Goal: Check status: Check status

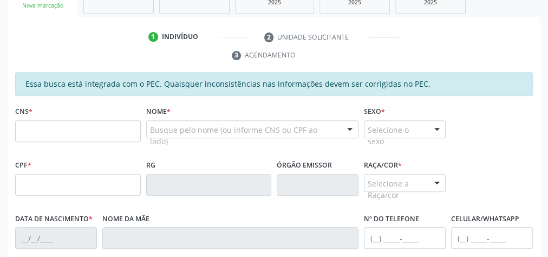
scroll to position [67, 0]
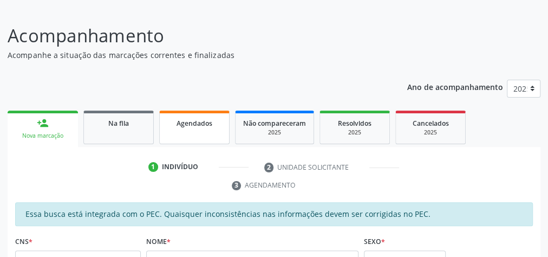
click at [195, 119] on span "Agendados" at bounding box center [195, 123] width 36 height 9
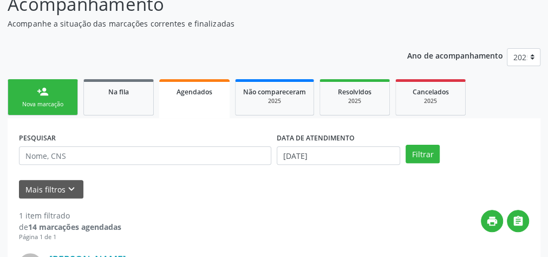
scroll to position [153, 0]
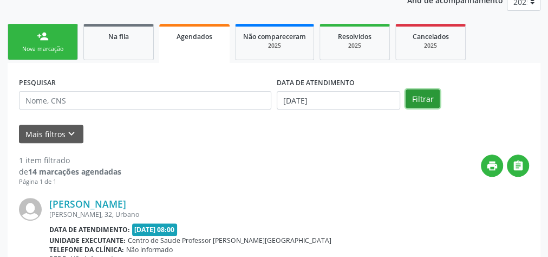
click at [425, 91] on button "Filtrar" at bounding box center [423, 98] width 34 height 18
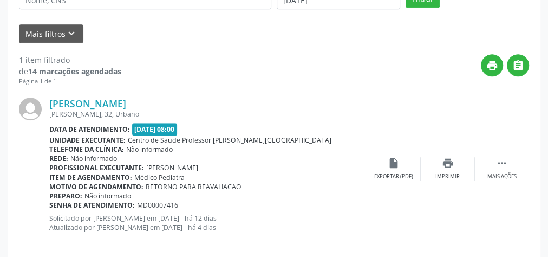
scroll to position [265, 0]
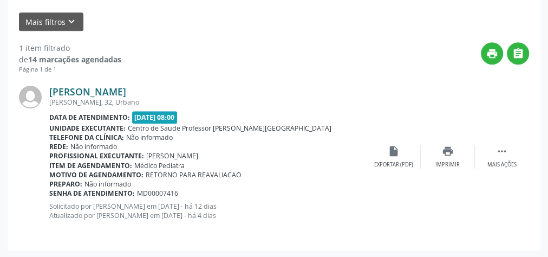
click at [92, 90] on link "[PERSON_NAME]" at bounding box center [87, 92] width 77 height 12
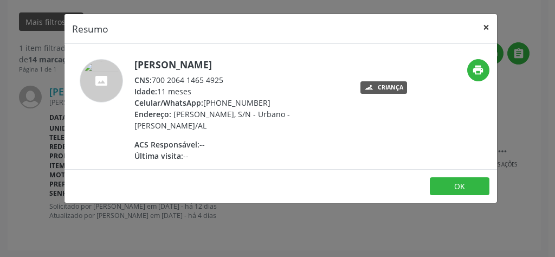
click at [484, 26] on button "×" at bounding box center [486, 27] width 22 height 27
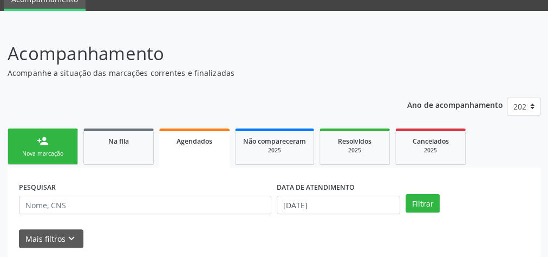
scroll to position [92, 0]
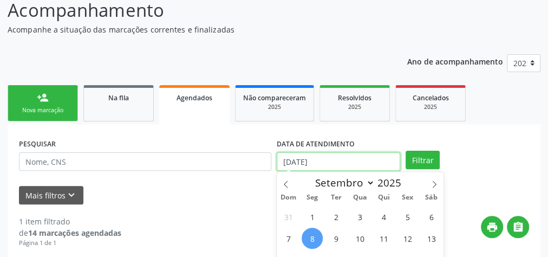
click at [285, 159] on input "[DATE]" at bounding box center [338, 161] width 123 height 18
click at [309, 212] on span "1" at bounding box center [312, 216] width 21 height 21
type input "[DATE]"
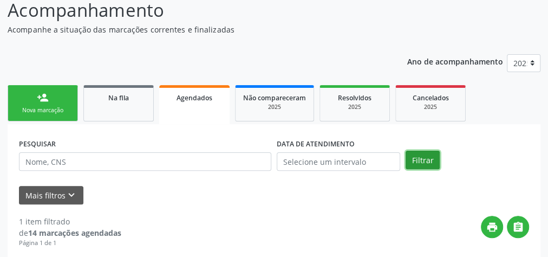
click at [416, 156] on button "Filtrar" at bounding box center [423, 160] width 34 height 18
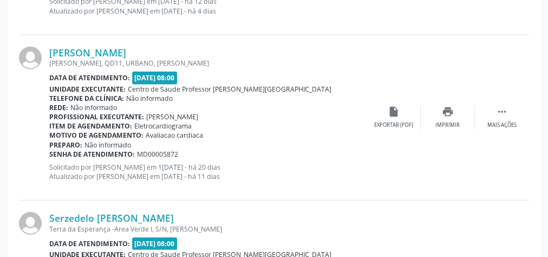
scroll to position [1305, 0]
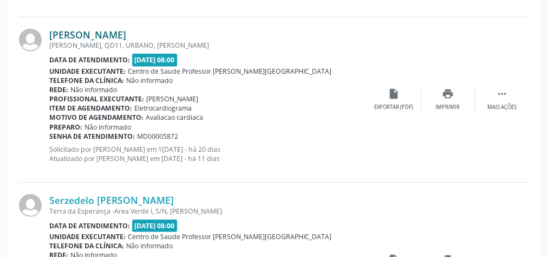
click at [79, 30] on link "[PERSON_NAME]" at bounding box center [87, 35] width 77 height 12
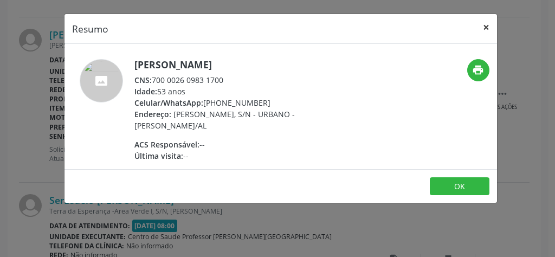
click at [482, 26] on button "×" at bounding box center [486, 27] width 22 height 27
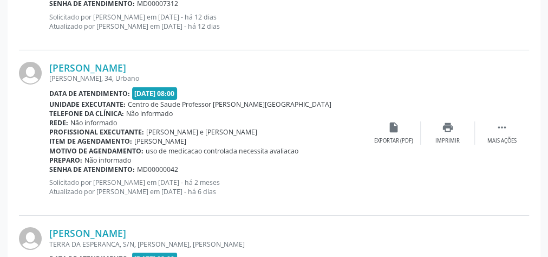
scroll to position [1782, 0]
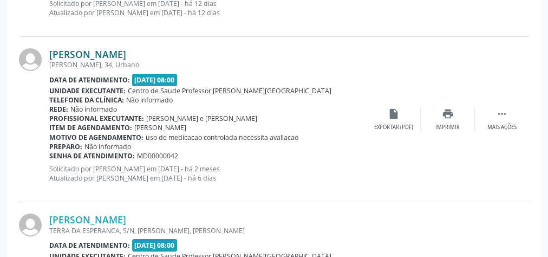
click at [113, 50] on link "[PERSON_NAME]" at bounding box center [87, 54] width 77 height 12
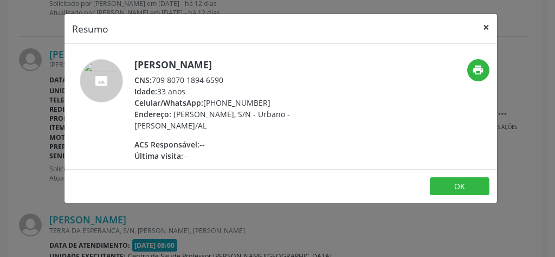
click at [486, 27] on button "×" at bounding box center [486, 27] width 22 height 27
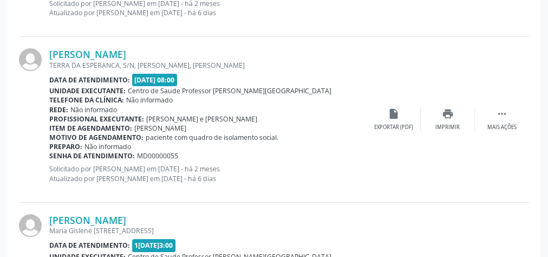
scroll to position [1955, 0]
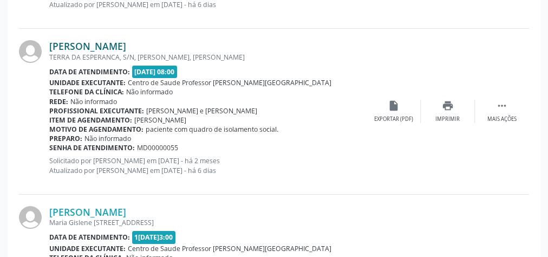
click at [115, 40] on link "[PERSON_NAME]" at bounding box center [87, 46] width 77 height 12
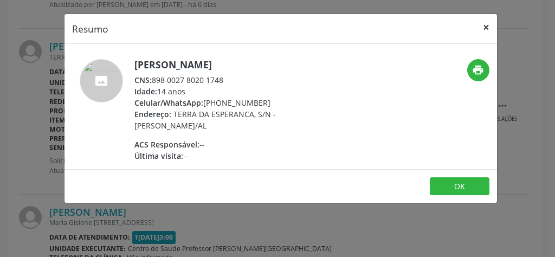
click at [487, 29] on button "×" at bounding box center [486, 27] width 22 height 27
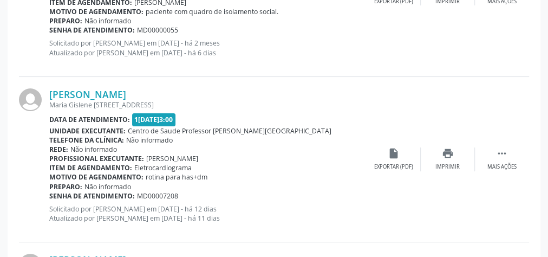
scroll to position [2085, 0]
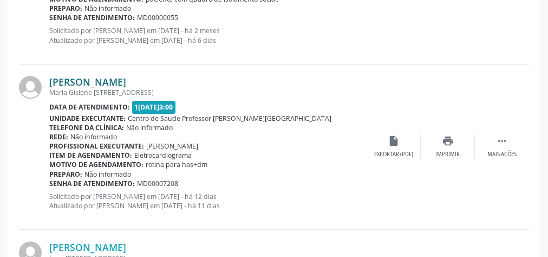
click at [93, 79] on link "[PERSON_NAME]" at bounding box center [87, 82] width 77 height 12
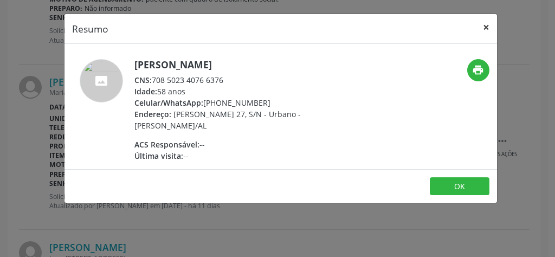
click at [487, 28] on button "×" at bounding box center [486, 27] width 22 height 27
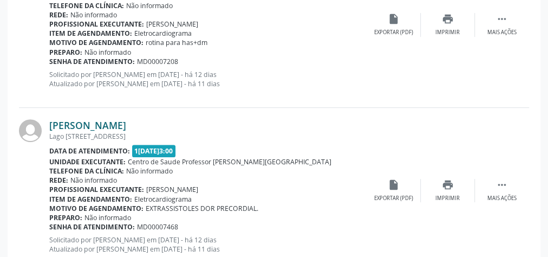
scroll to position [2215, 0]
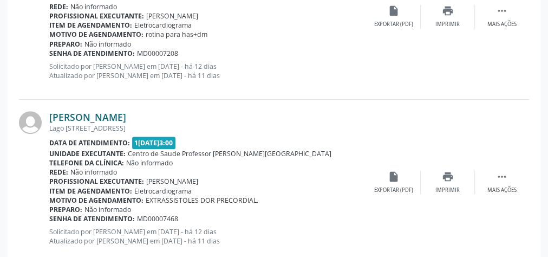
click at [88, 113] on link "[PERSON_NAME]" at bounding box center [87, 117] width 77 height 12
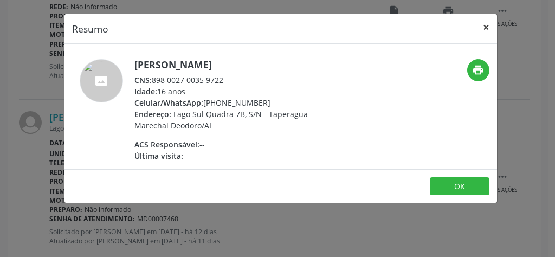
click at [485, 28] on button "×" at bounding box center [486, 27] width 22 height 27
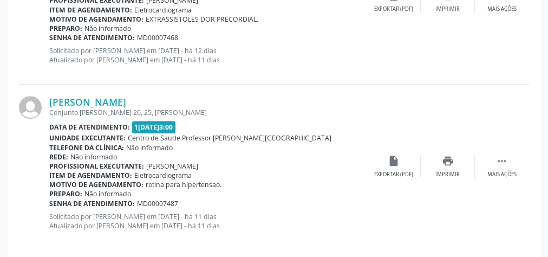
scroll to position [2402, 0]
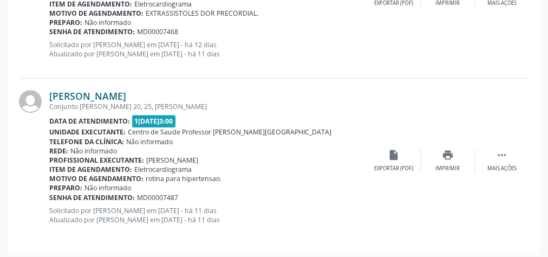
click at [83, 92] on link "[PERSON_NAME]" at bounding box center [87, 96] width 77 height 12
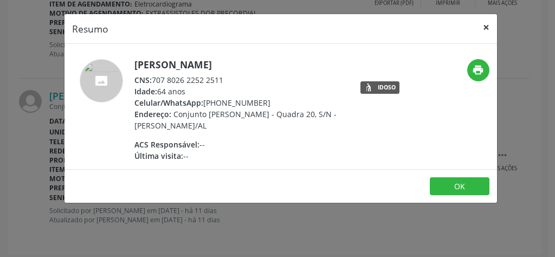
click at [483, 27] on button "×" at bounding box center [486, 27] width 22 height 27
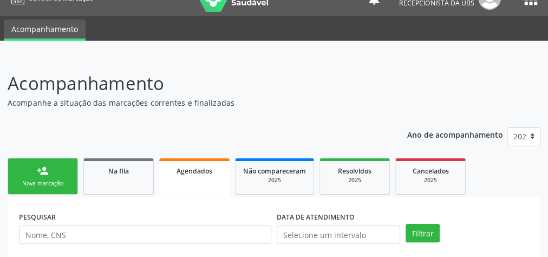
scroll to position [0, 0]
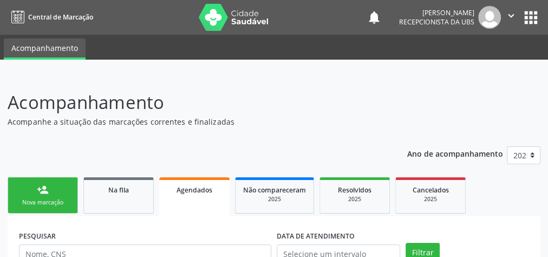
click at [63, 188] on link "person_add Nova marcação" at bounding box center [43, 195] width 70 height 36
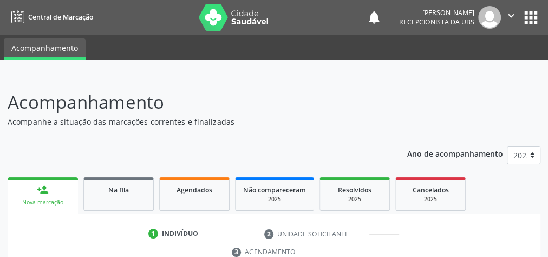
drag, startPoint x: 180, startPoint y: 113, endPoint x: 471, endPoint y: 60, distance: 295.6
click at [471, 60] on div at bounding box center [274, 67] width 548 height 15
drag, startPoint x: 471, startPoint y: 60, endPoint x: 524, endPoint y: 78, distance: 56.7
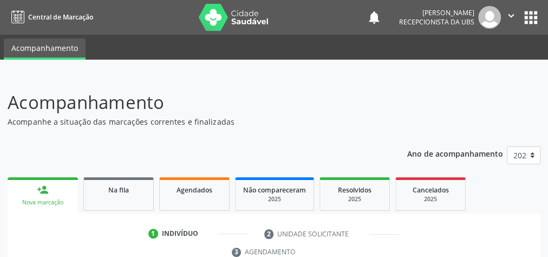
drag, startPoint x: 525, startPoint y: 77, endPoint x: 282, endPoint y: 134, distance: 249.7
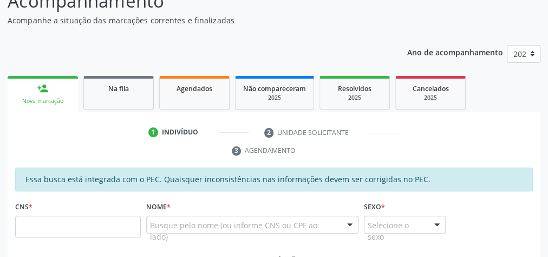
scroll to position [46, 0]
